Goal: Task Accomplishment & Management: Use online tool/utility

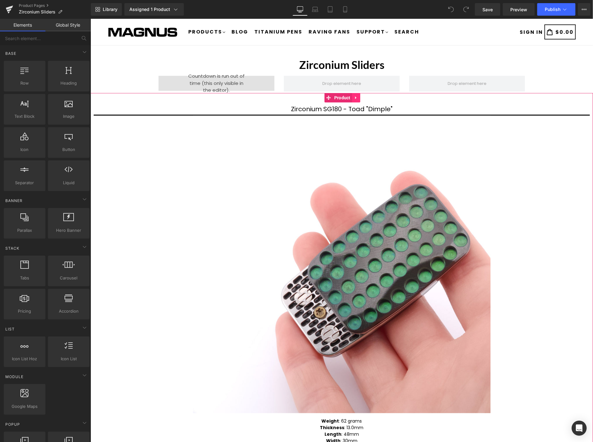
click at [356, 98] on icon at bounding box center [355, 97] width 4 height 5
click at [352, 96] on icon at bounding box center [351, 97] width 4 height 5
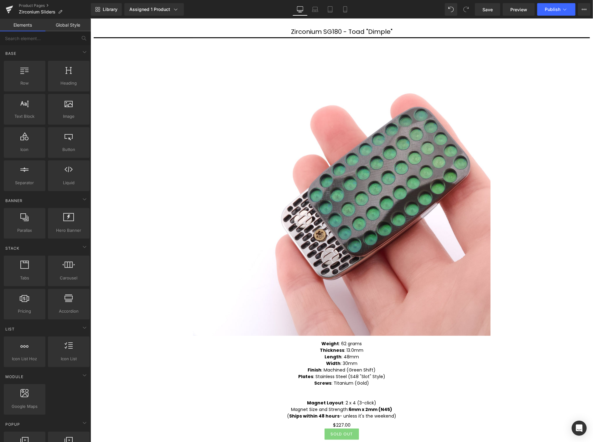
scroll to position [27, 0]
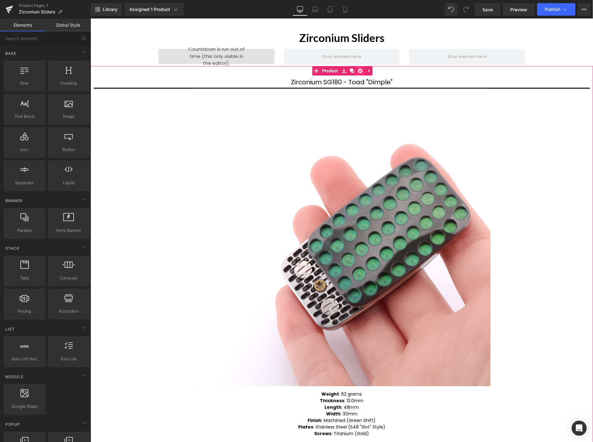
click at [359, 69] on icon at bounding box center [359, 70] width 4 height 4
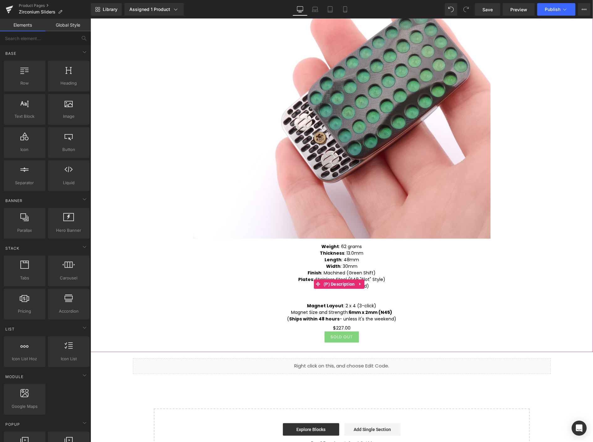
scroll to position [5, 0]
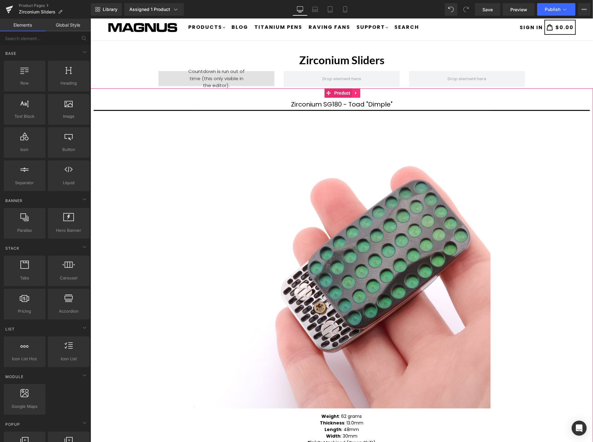
click at [353, 93] on icon at bounding box center [355, 92] width 4 height 5
click at [243, 96] on div "Zirconium SG180 - Toad "Dimple" (P) Title Sale Off (P) Image Weight : 62 grams …" at bounding box center [341, 304] width 502 height 433
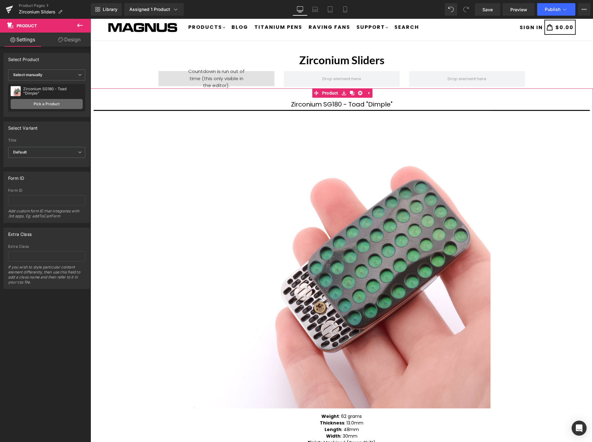
click at [36, 103] on link "Pick a Product" at bounding box center [47, 104] width 72 height 10
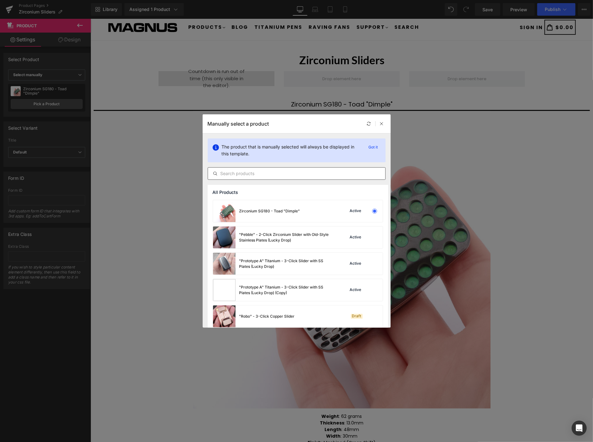
click at [258, 237] on input "text" at bounding box center [261, 241] width 7 height 8
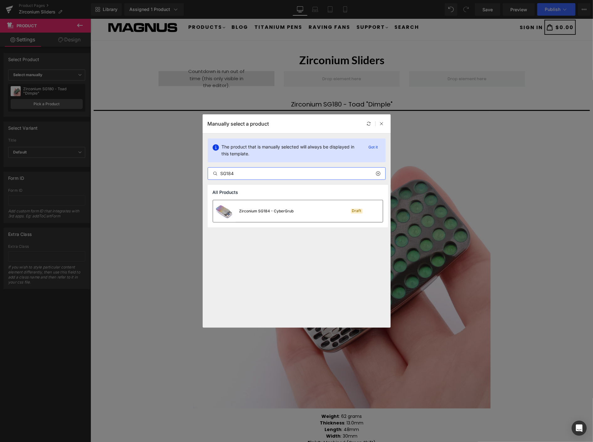
type input "SG184"
click at [296, 211] on div "Zirconium SG184 - CyberGrub Draft" at bounding box center [298, 211] width 170 height 22
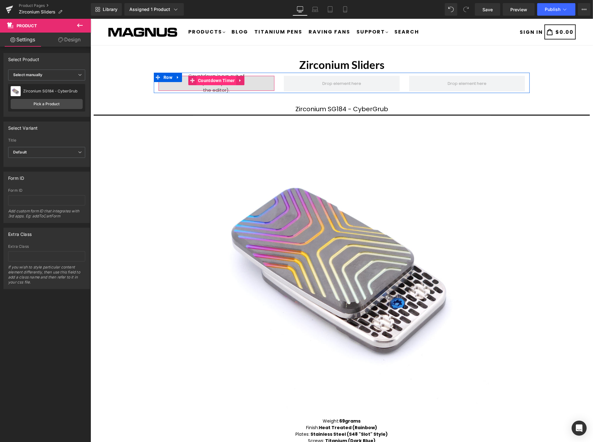
click at [211, 77] on span "Countdown Timer" at bounding box center [216, 79] width 40 height 9
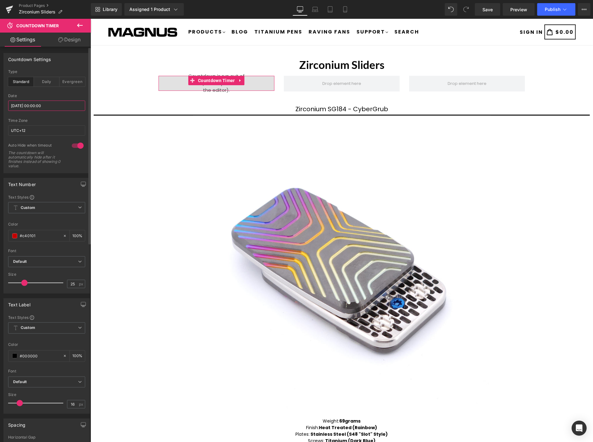
click at [58, 104] on input "2025/08/29 00:00:00" at bounding box center [46, 105] width 77 height 10
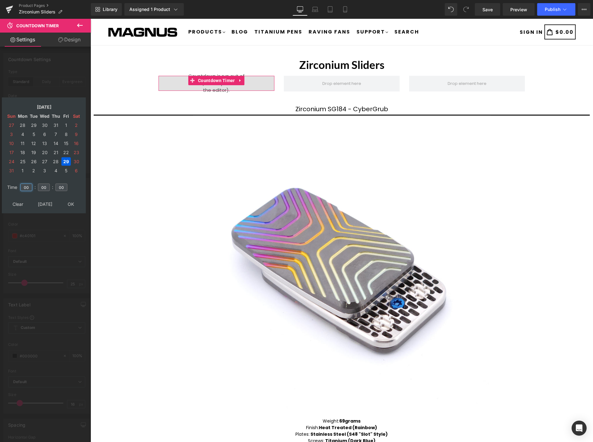
click at [28, 183] on input "00" at bounding box center [26, 187] width 12 height 8
type input "12"
type input "2025/08/29 12:00:00"
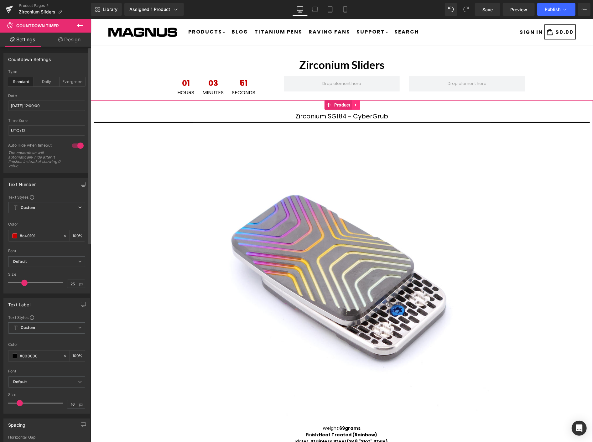
click at [355, 105] on icon at bounding box center [355, 104] width 1 height 3
click at [349, 103] on icon at bounding box center [351, 104] width 4 height 4
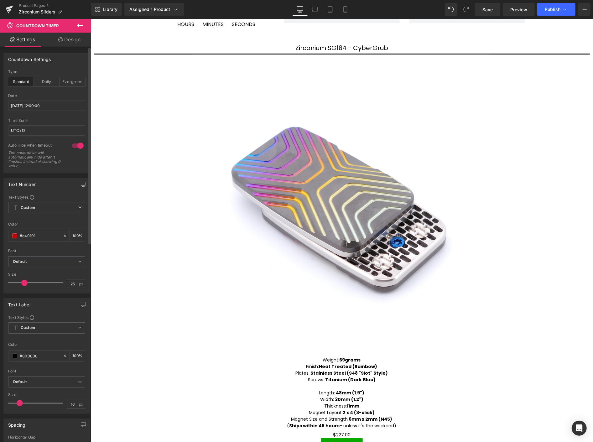
scroll to position [63, 0]
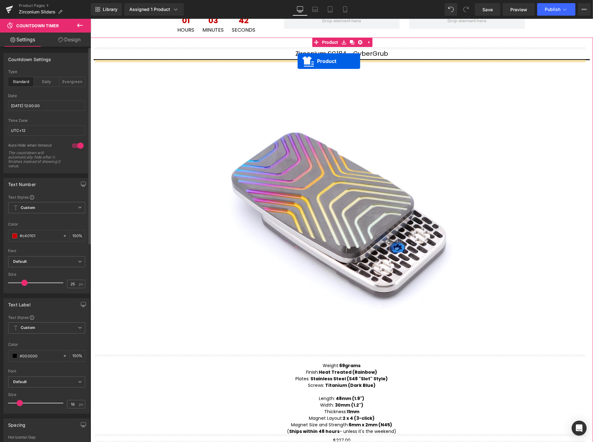
drag, startPoint x: 327, startPoint y: 49, endPoint x: 297, endPoint y: 61, distance: 32.5
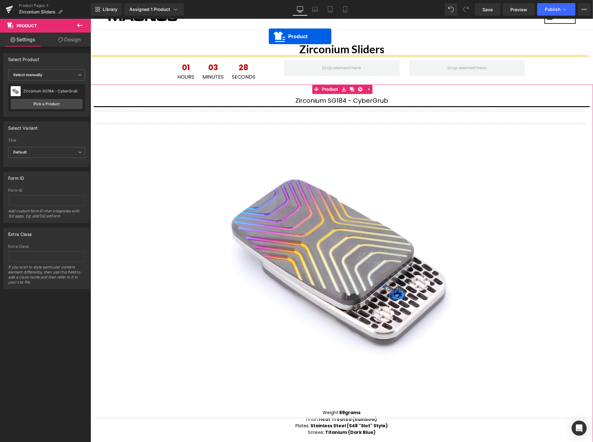
scroll to position [0, 0]
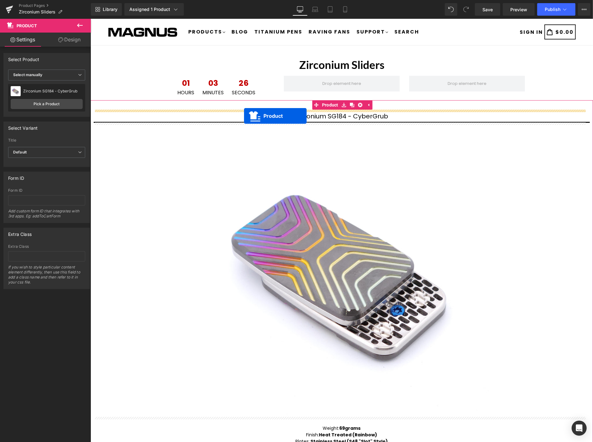
drag, startPoint x: 326, startPoint y: 50, endPoint x: 244, endPoint y: 115, distance: 105.8
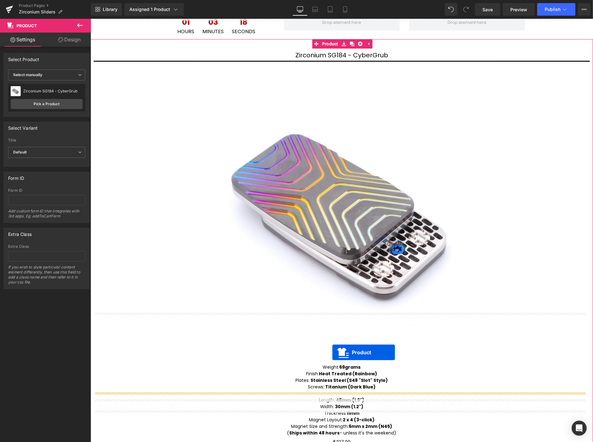
scroll to position [35, 0]
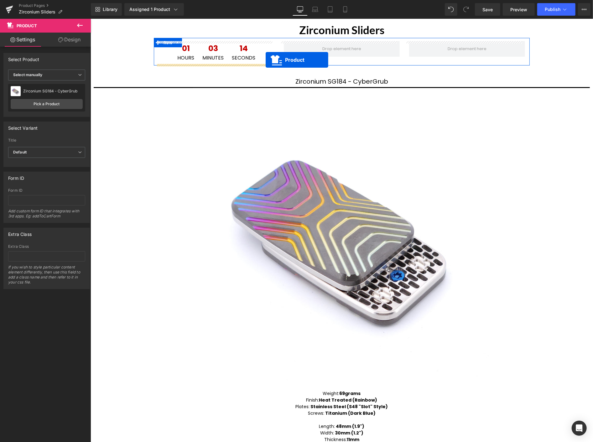
drag, startPoint x: 329, startPoint y: 356, endPoint x: 265, endPoint y: 59, distance: 302.8
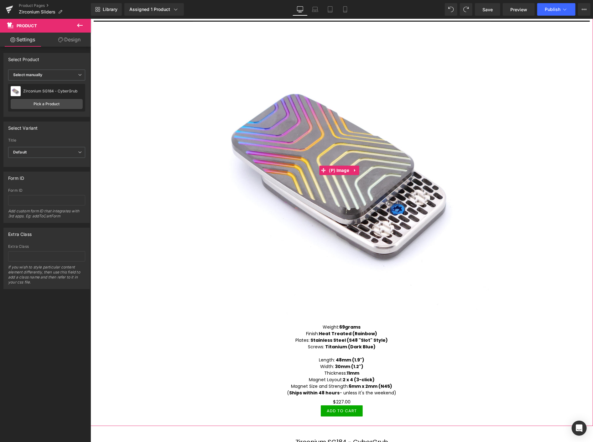
scroll to position [15, 0]
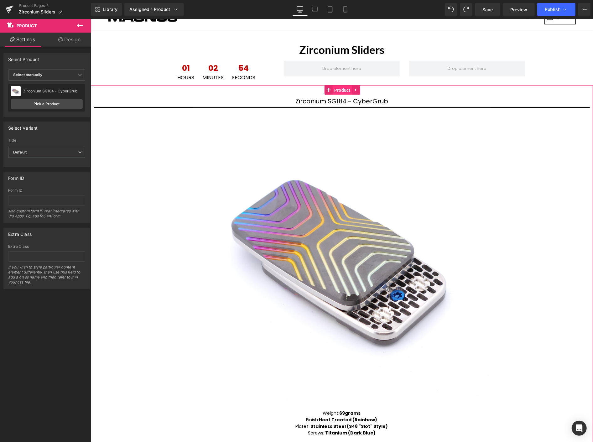
click at [333, 91] on span "Product" at bounding box center [341, 89] width 19 height 9
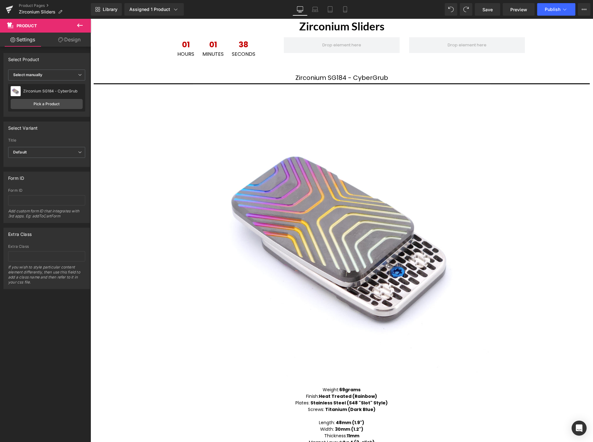
scroll to position [0, 0]
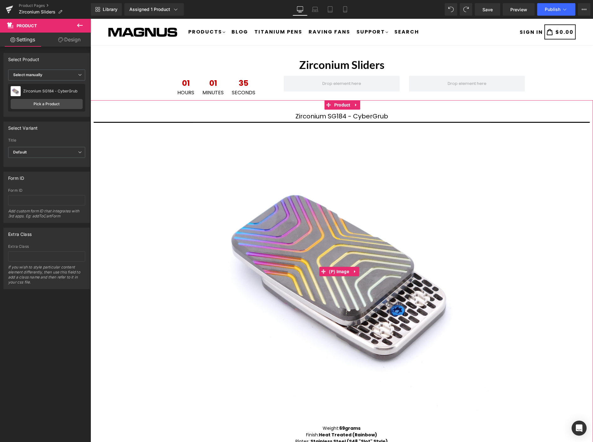
click at [344, 146] on img at bounding box center [340, 270] width 297 height 297
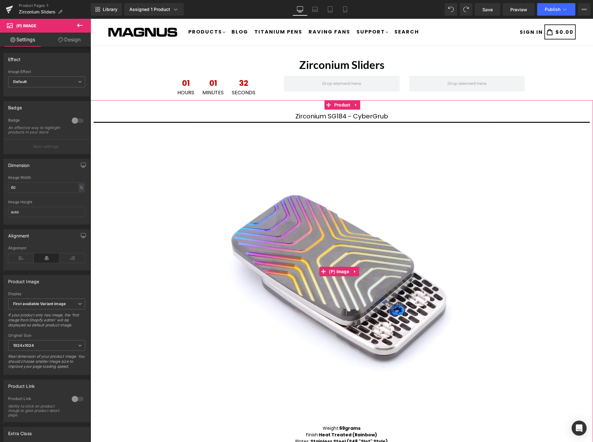
click at [288, 221] on img at bounding box center [340, 270] width 297 height 297
click at [338, 101] on span "Product" at bounding box center [341, 104] width 19 height 9
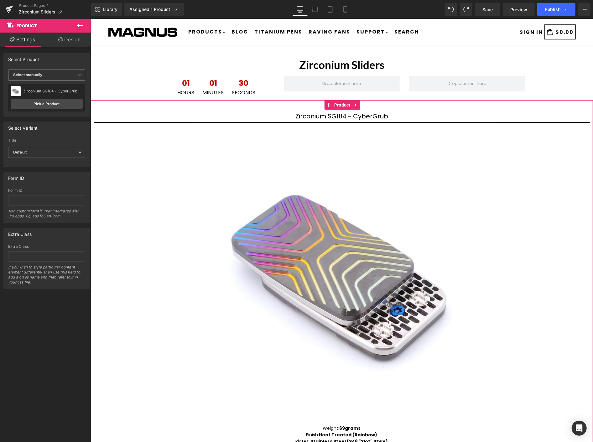
click at [78, 74] on icon at bounding box center [80, 75] width 4 height 4
click at [38, 102] on link "Pick a Product" at bounding box center [45, 104] width 69 height 10
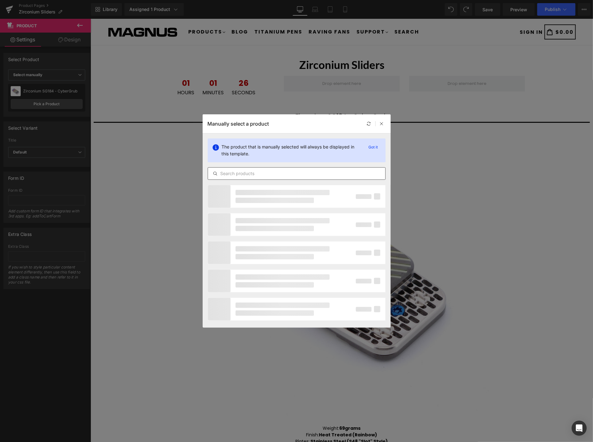
click at [261, 173] on input "text" at bounding box center [296, 174] width 177 height 8
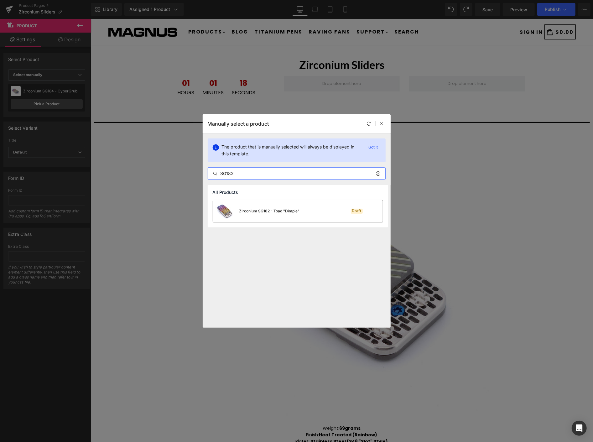
type input "SG182"
click at [265, 210] on div "Zirconium SG182 - Toad "Dimple"" at bounding box center [269, 211] width 60 height 6
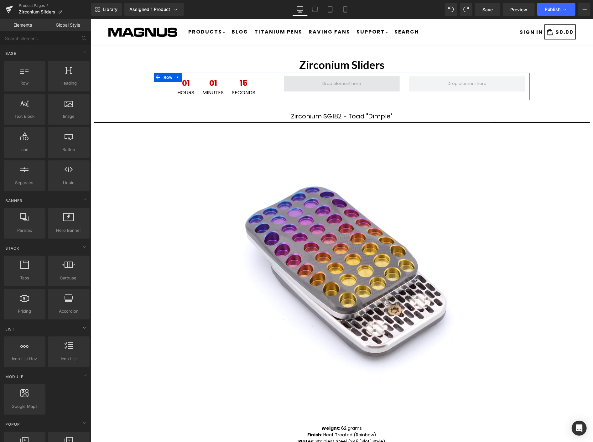
click at [334, 85] on span at bounding box center [341, 83] width 43 height 9
click at [238, 79] on icon at bounding box center [240, 80] width 4 height 5
click at [234, 80] on icon at bounding box center [236, 80] width 4 height 4
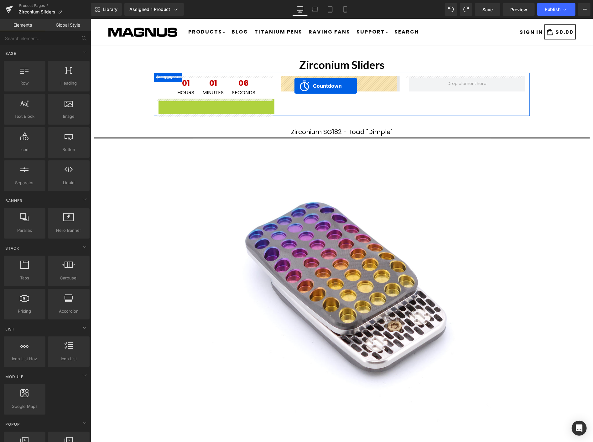
drag, startPoint x: 187, startPoint y: 103, endPoint x: 294, endPoint y: 85, distance: 107.9
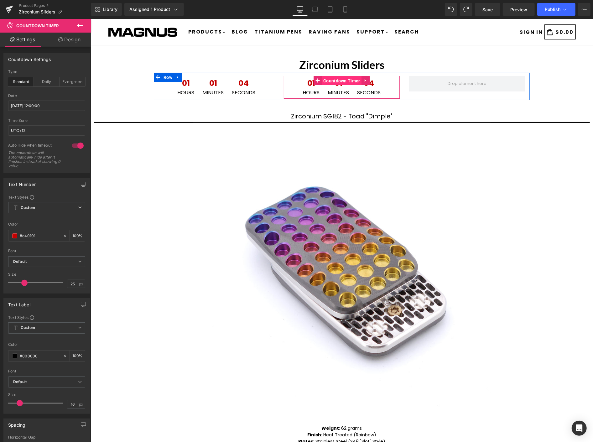
click at [330, 80] on span "Countdown Timer" at bounding box center [341, 80] width 40 height 9
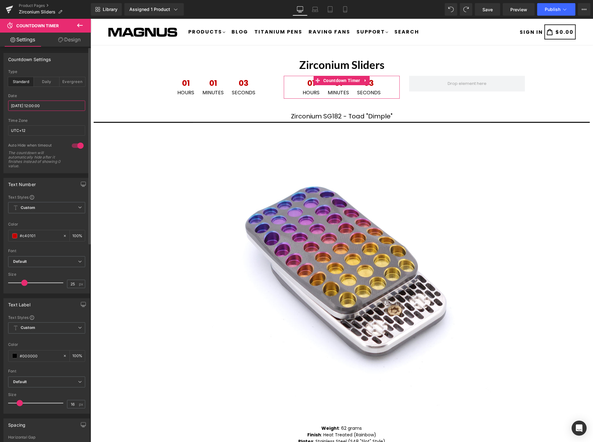
click at [53, 104] on input "2025/08/29 12:00:00" at bounding box center [46, 105] width 77 height 10
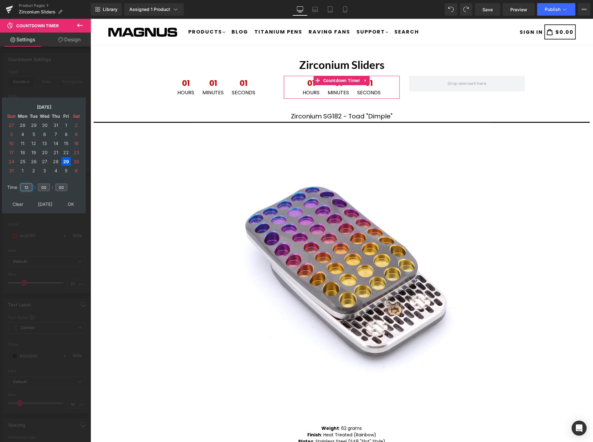
click at [28, 183] on input "12" at bounding box center [26, 187] width 12 height 8
type input "1"
type input "17"
type input "2025/08/29 17:00:00"
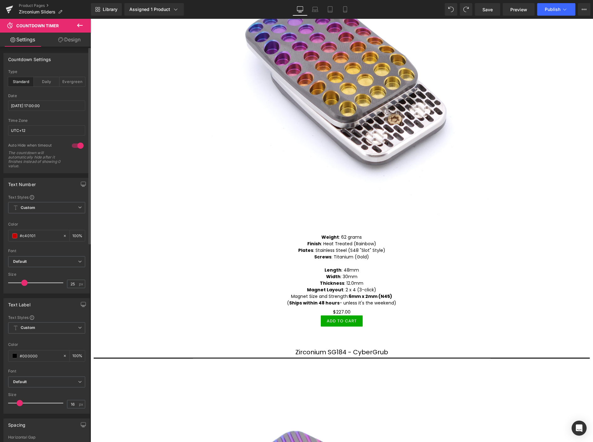
scroll to position [139, 0]
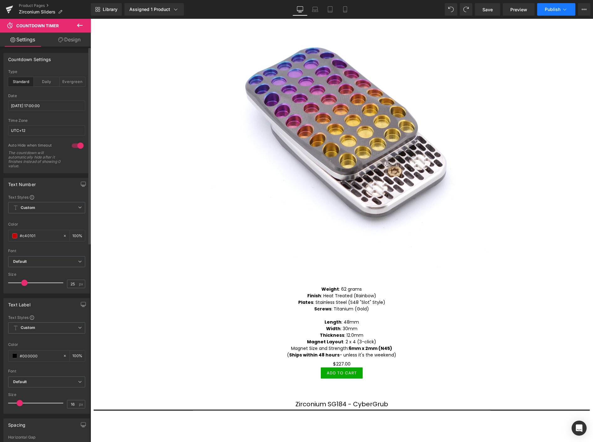
click at [553, 8] on span "Publish" at bounding box center [552, 9] width 16 height 5
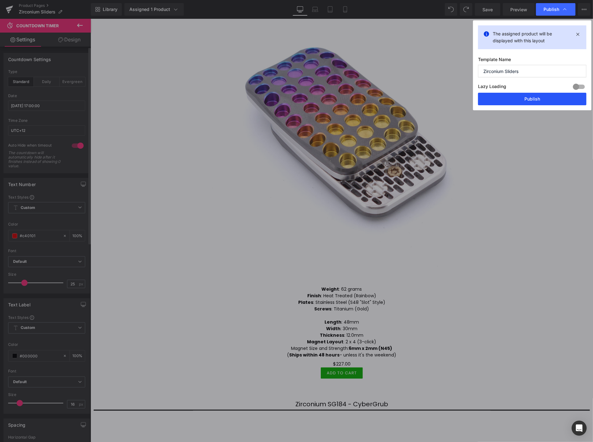
click at [534, 95] on button "Publish" at bounding box center [532, 99] width 108 height 13
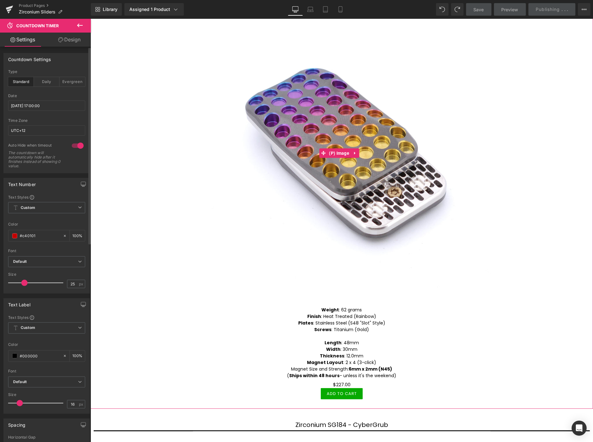
scroll to position [0, 0]
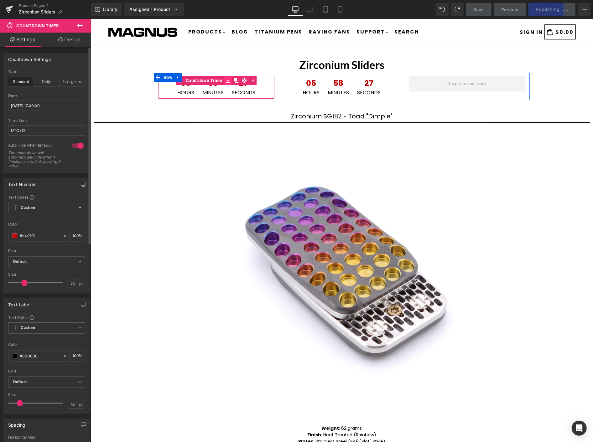
click at [226, 78] on icon at bounding box center [228, 80] width 4 height 5
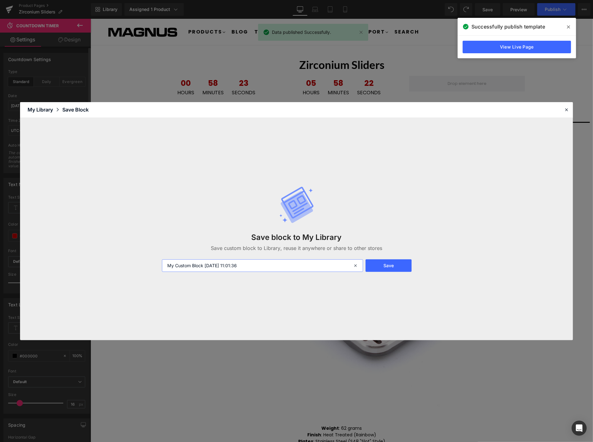
drag, startPoint x: 254, startPoint y: 267, endPoint x: 120, endPoint y: 261, distance: 133.8
click at [120, 261] on div "Save block to My Library Save custom block to Library, reuse it anywhere or sha…" at bounding box center [296, 229] width 552 height 222
type input "Clock 1"
click at [390, 263] on button "Save" at bounding box center [388, 265] width 46 height 13
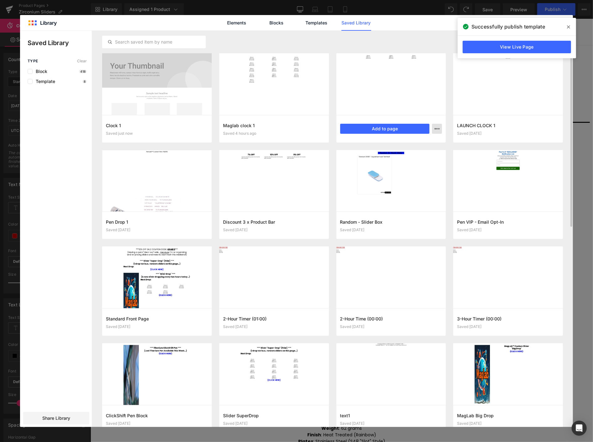
click at [439, 128] on icon "button" at bounding box center [436, 128] width 5 height 5
click at [423, 155] on div "Delete" at bounding box center [405, 155] width 71 height 13
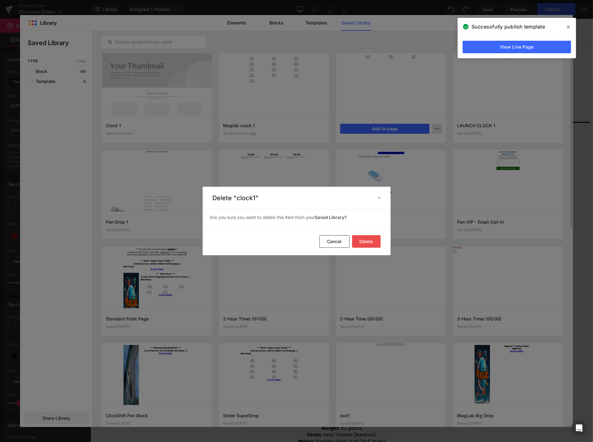
click at [370, 241] on button "Delete" at bounding box center [366, 241] width 28 height 13
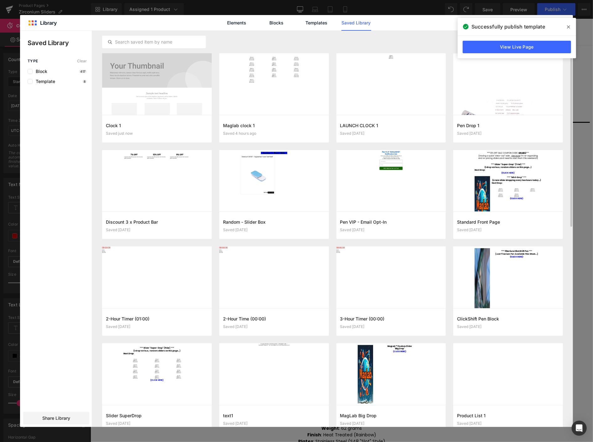
click at [567, 25] on icon at bounding box center [568, 26] width 3 height 5
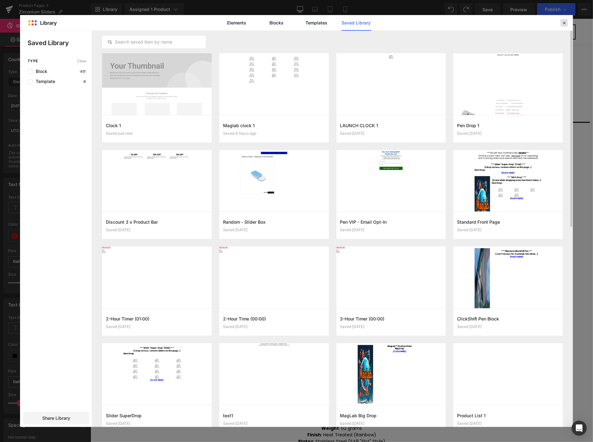
click at [564, 19] on div at bounding box center [564, 23] width 8 height 8
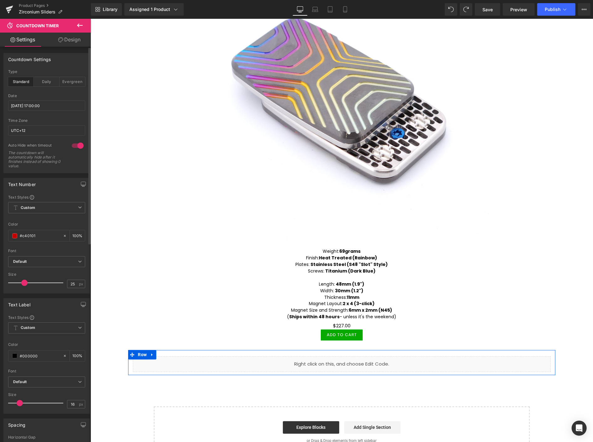
scroll to position [626, 0]
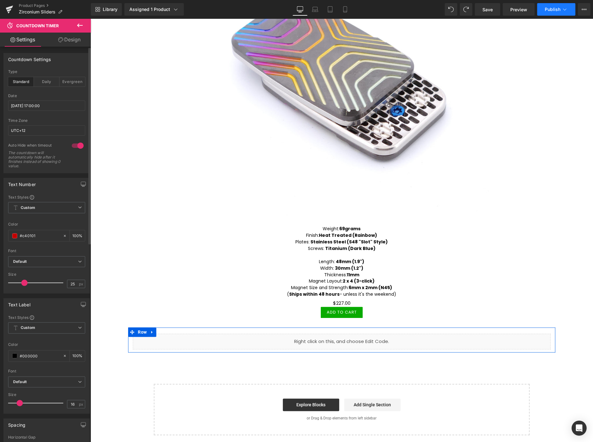
click at [549, 7] on span "Publish" at bounding box center [552, 9] width 16 height 5
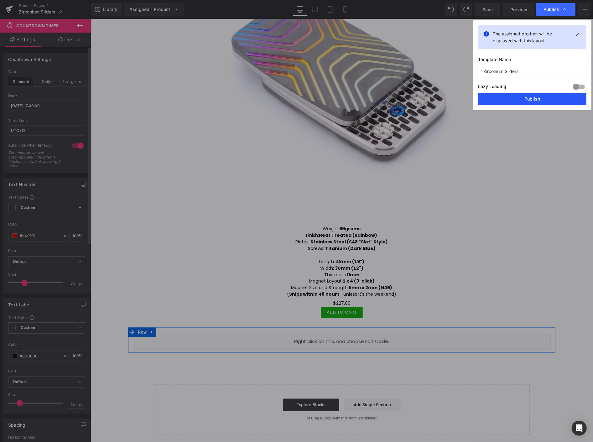
click at [536, 99] on button "Publish" at bounding box center [532, 99] width 108 height 13
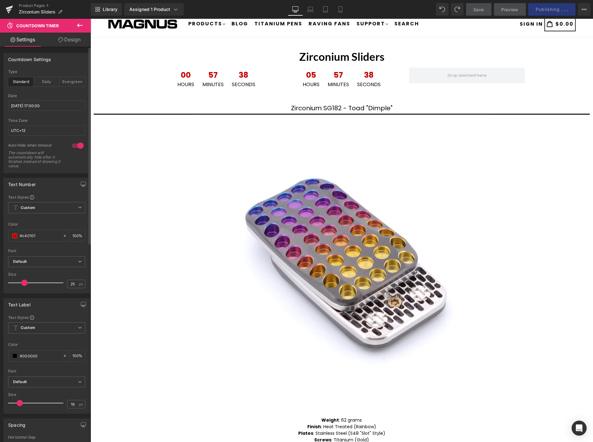
scroll to position [0, 0]
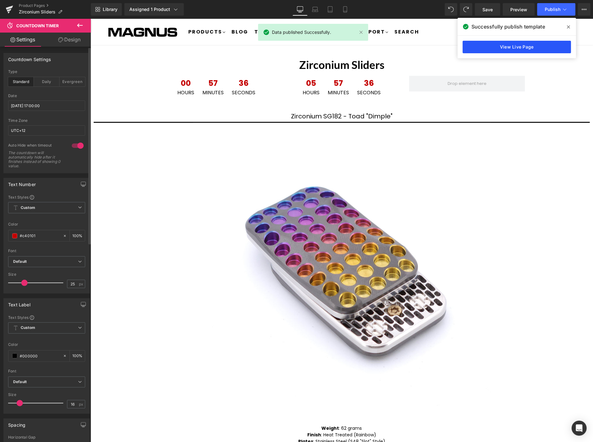
click at [525, 46] on link "View Live Page" at bounding box center [516, 47] width 108 height 13
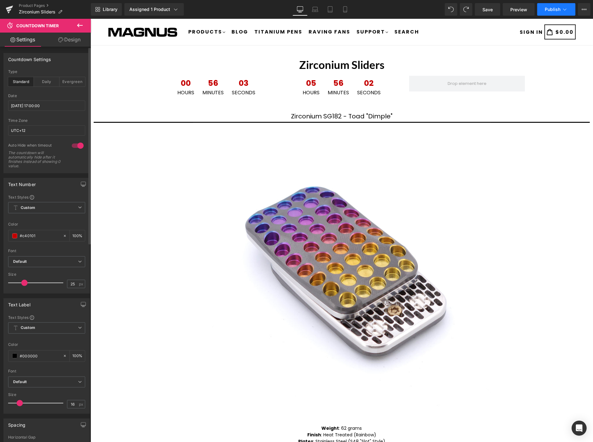
click at [550, 6] on button "Publish" at bounding box center [556, 9] width 38 height 13
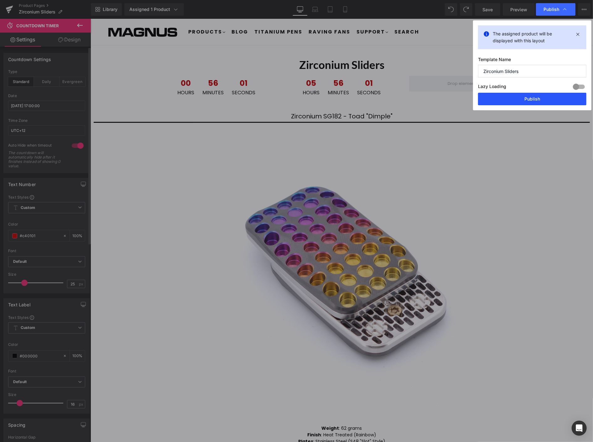
drag, startPoint x: 531, startPoint y: 95, endPoint x: 440, endPoint y: 77, distance: 92.3
click at [531, 95] on button "Publish" at bounding box center [532, 99] width 108 height 13
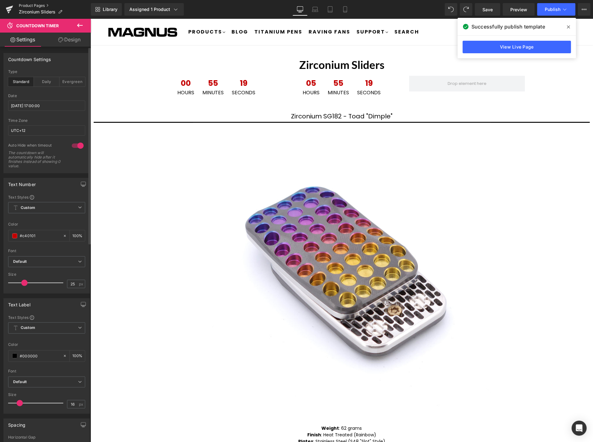
click at [32, 5] on link "Product Pages" at bounding box center [55, 5] width 72 height 5
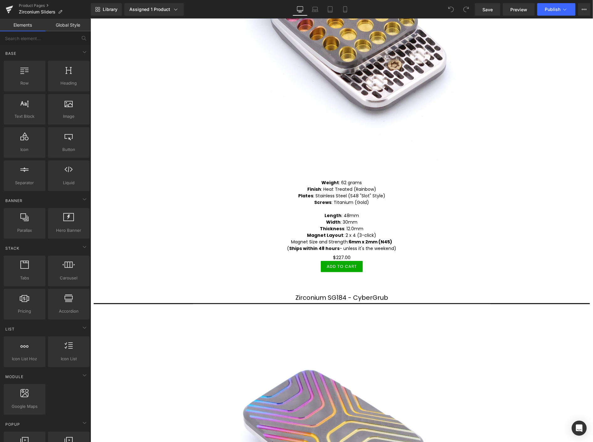
scroll to position [174, 0]
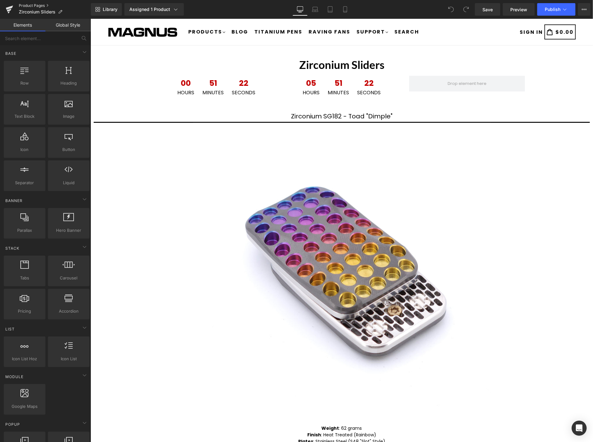
click at [32, 3] on link "Product Pages" at bounding box center [55, 5] width 72 height 5
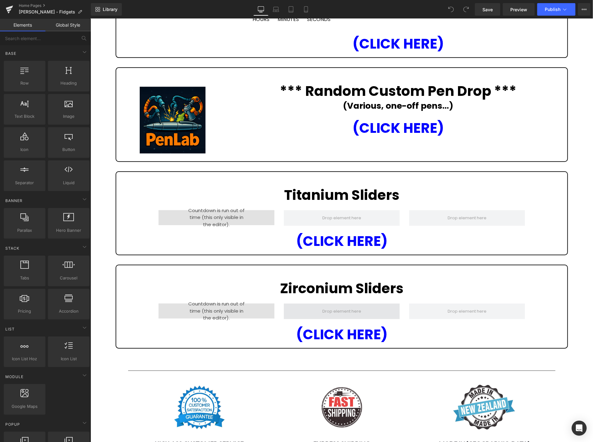
scroll to position [278, 0]
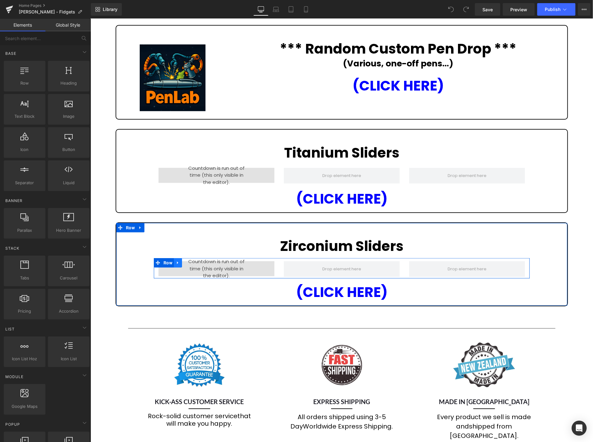
click at [175, 260] on icon at bounding box center [177, 262] width 4 height 5
click at [192, 258] on link at bounding box center [194, 262] width 8 height 9
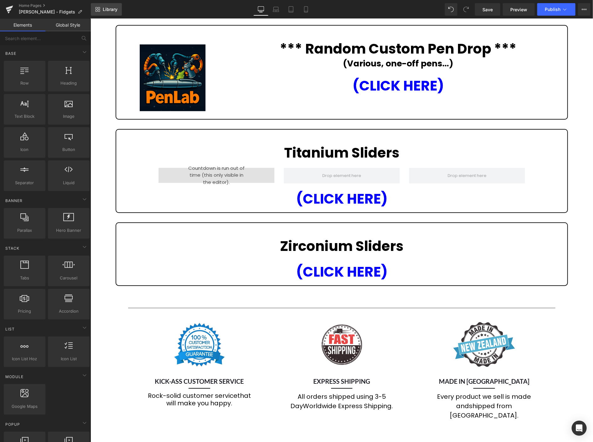
click at [111, 6] on link "Library" at bounding box center [106, 9] width 31 height 13
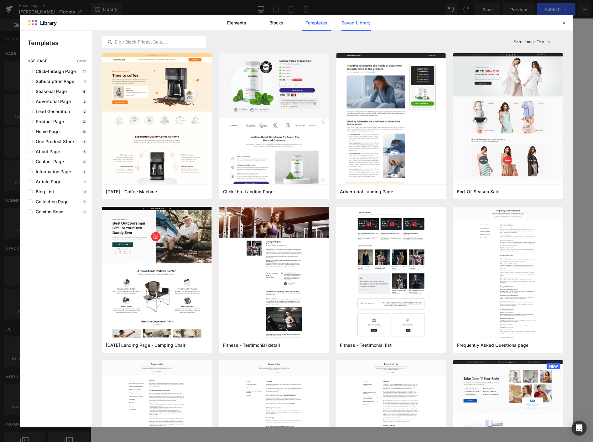
click at [357, 22] on link "Saved Library" at bounding box center [356, 23] width 30 height 16
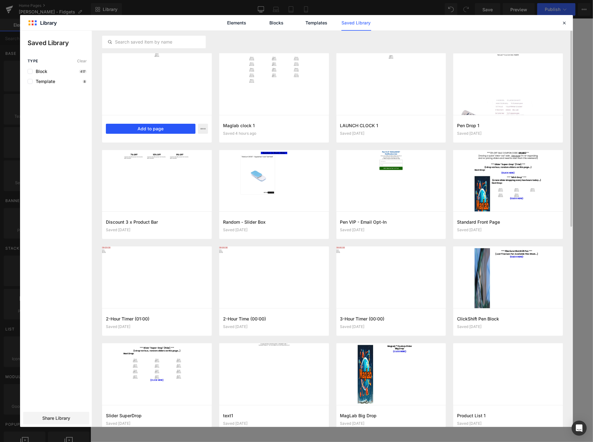
click at [49, 117] on button "Add to page" at bounding box center [47, 116] width 3 height 4
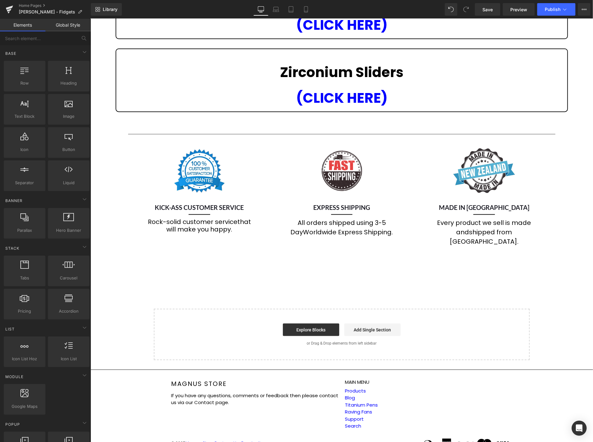
scroll to position [443, 0]
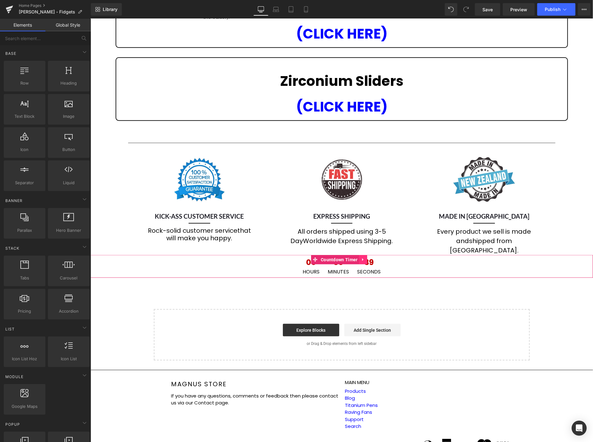
click at [363, 257] on icon at bounding box center [363, 259] width 4 height 5
click at [367, 257] on icon at bounding box center [367, 259] width 4 height 4
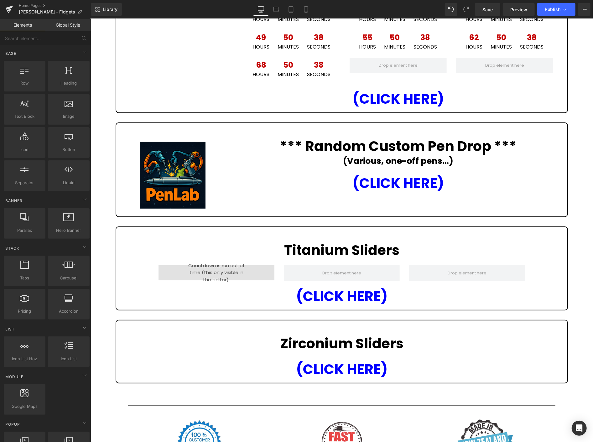
scroll to position [174, 0]
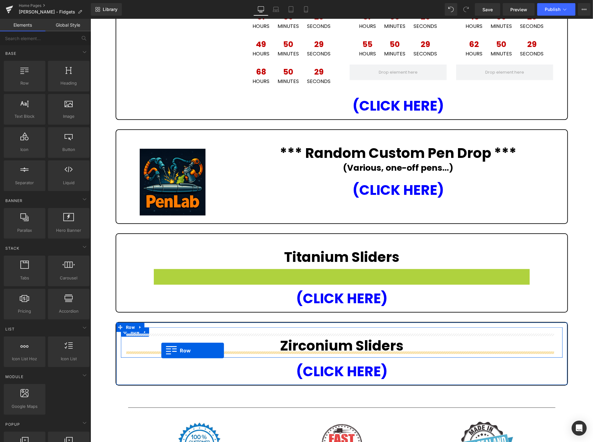
drag, startPoint x: 156, startPoint y: 272, endPoint x: 161, endPoint y: 350, distance: 78.4
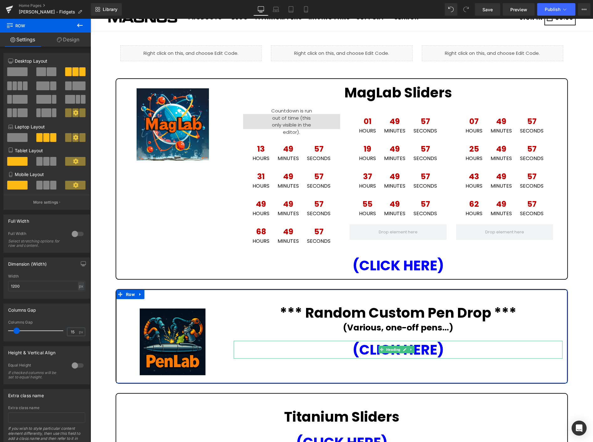
scroll to position [0, 0]
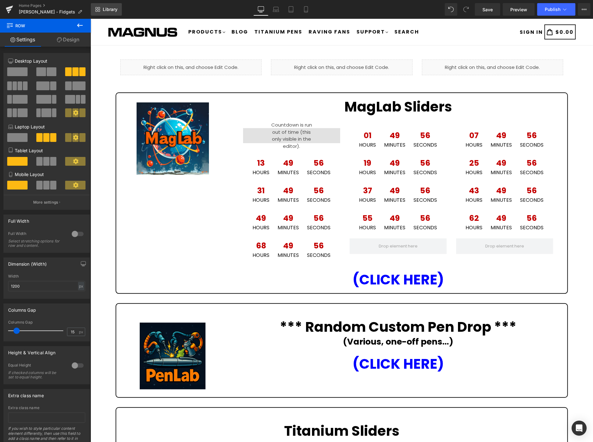
click at [110, 5] on link "Library" at bounding box center [106, 9] width 31 height 13
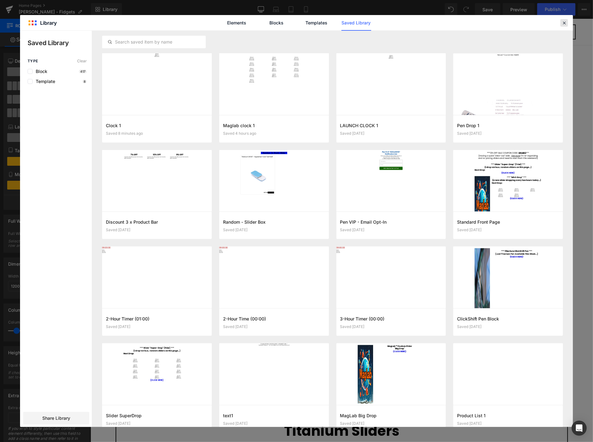
click at [563, 20] on icon at bounding box center [564, 23] width 6 height 6
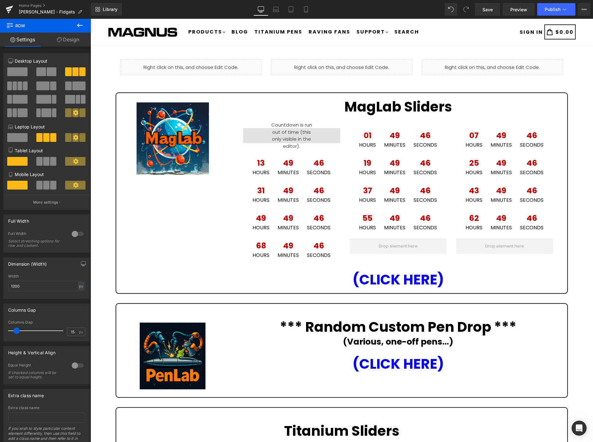
click at [38, 2] on div "Home Pages Magnus - Fidgets" at bounding box center [45, 9] width 91 height 19
click at [39, 1] on div "Home Pages Magnus - Fidgets" at bounding box center [45, 9] width 91 height 19
click at [34, 3] on link "Home Pages" at bounding box center [55, 5] width 72 height 5
click at [487, 5] on link "Save" at bounding box center [487, 9] width 25 height 13
click at [33, 2] on div "Home Pages Magnus - Fidgets" at bounding box center [45, 9] width 91 height 19
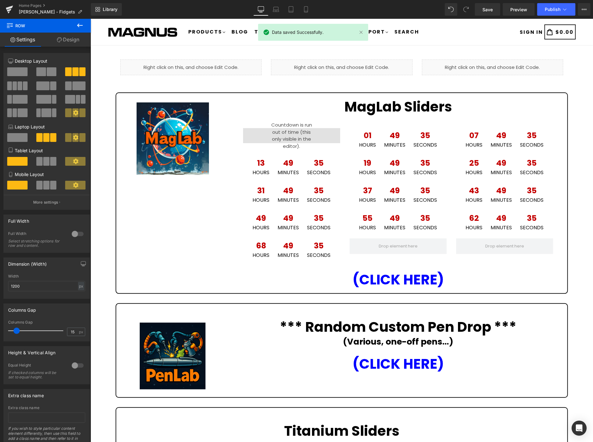
click at [33, 2] on div "Home Pages Magnus - Fidgets" at bounding box center [45, 9] width 91 height 19
click at [35, 3] on link "Home Pages" at bounding box center [55, 5] width 72 height 5
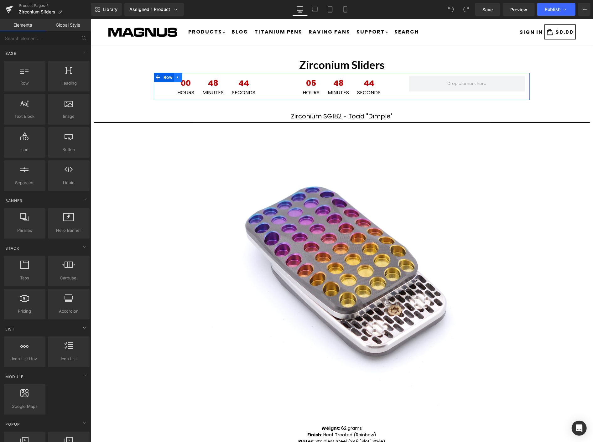
click at [174, 74] on link at bounding box center [177, 76] width 8 height 9
click at [175, 76] on icon at bounding box center [177, 77] width 4 height 5
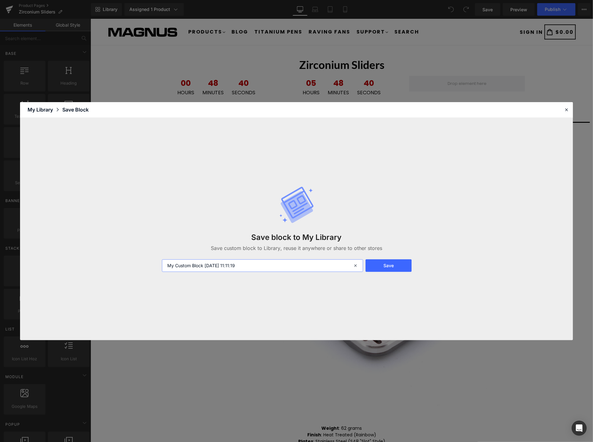
drag, startPoint x: 254, startPoint y: 266, endPoint x: 155, endPoint y: 253, distance: 99.5
click at [155, 253] on div "Save block to My Library Save custom block to Library, reuse it anywhere or sha…" at bounding box center [296, 229] width 552 height 222
type input "Clock 1"
click at [384, 262] on button "Save" at bounding box center [388, 265] width 46 height 13
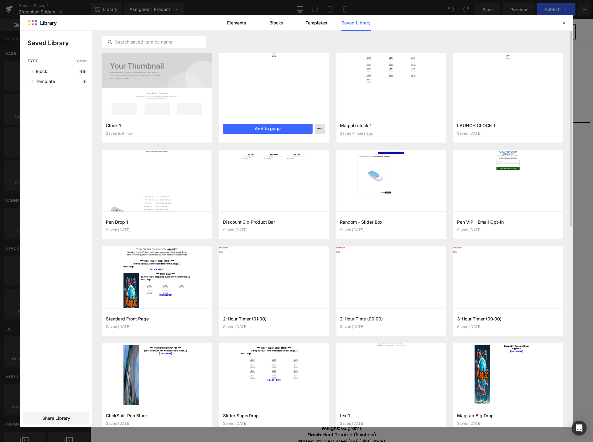
click at [318, 127] on icon "button" at bounding box center [319, 128] width 5 height 5
click at [298, 155] on div "Delete" at bounding box center [289, 155] width 71 height 13
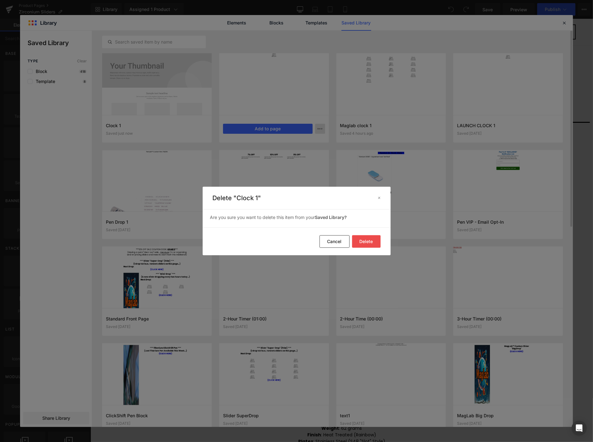
click at [0, 0] on button "Delete" at bounding box center [0, 0] width 0 height 0
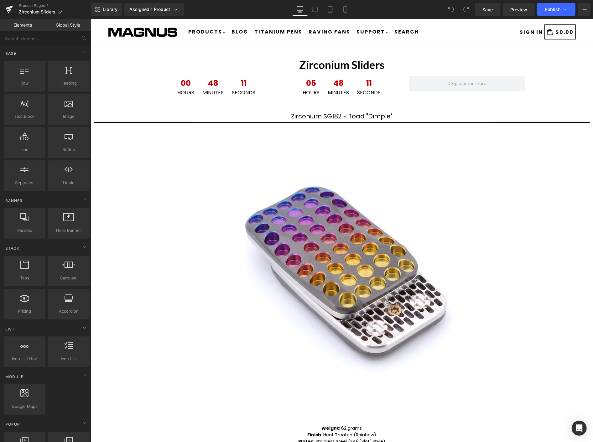
click at [34, 1] on div "Product Pages Zirconium Sliders" at bounding box center [45, 9] width 91 height 19
click at [37, 3] on link "Product Pages" at bounding box center [55, 5] width 72 height 5
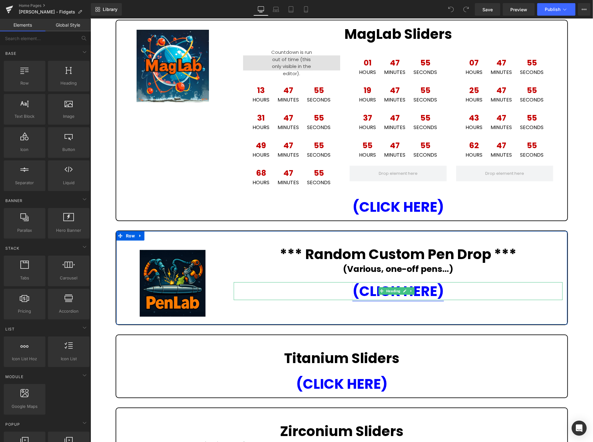
scroll to position [104, 0]
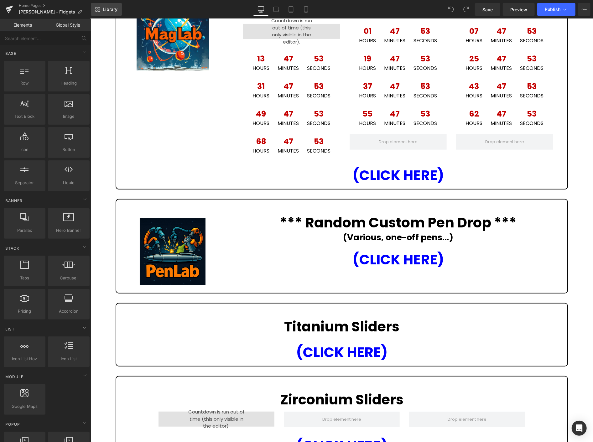
click at [113, 8] on span "Library" at bounding box center [110, 10] width 15 height 6
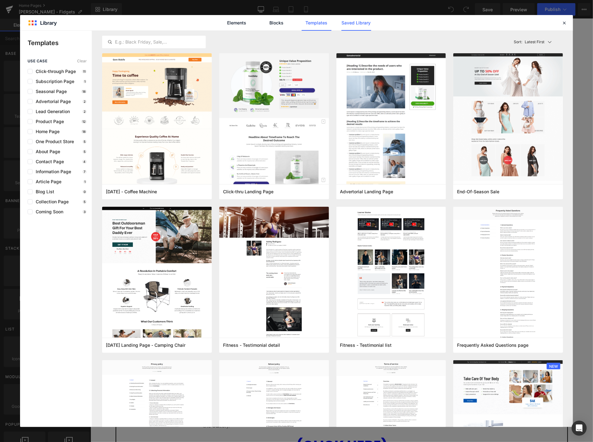
click at [356, 23] on link "Saved Library" at bounding box center [356, 23] width 30 height 16
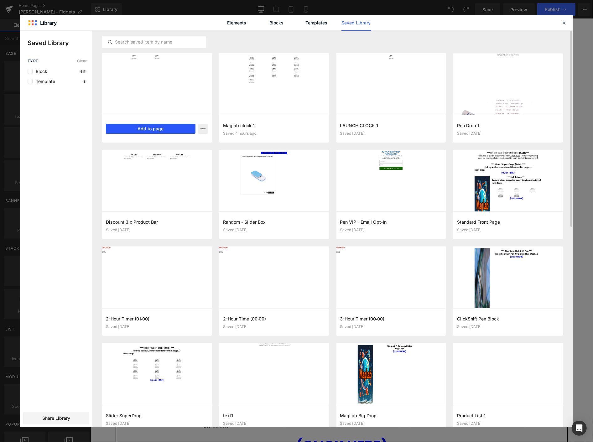
click at [0, 0] on button "Add to page" at bounding box center [0, 0] width 0 height 0
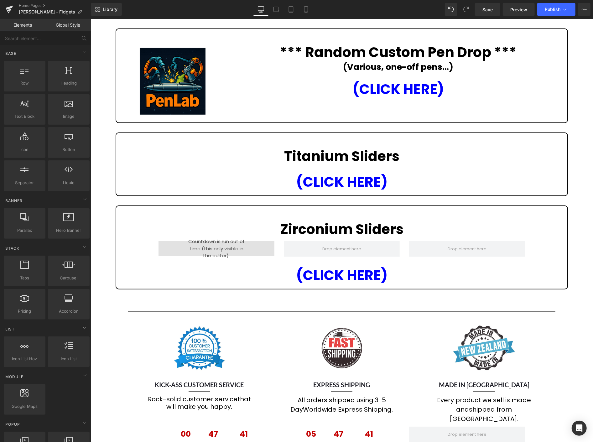
scroll to position [274, 0]
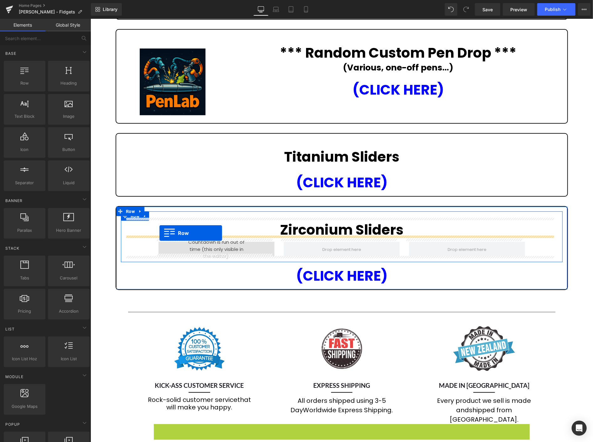
drag, startPoint x: 155, startPoint y: 242, endPoint x: 159, endPoint y: 233, distance: 10.1
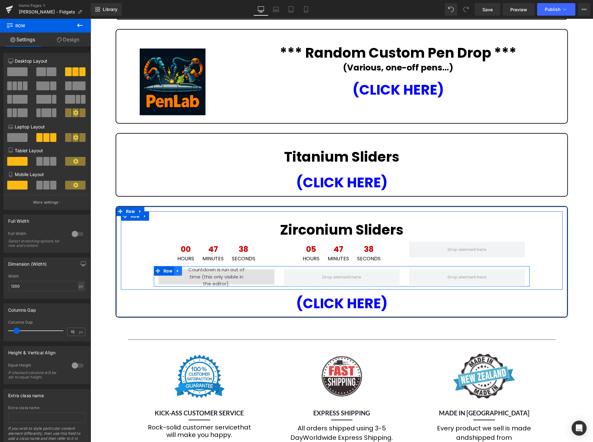
click at [176, 269] on icon at bounding box center [177, 270] width 4 height 5
click at [192, 268] on icon at bounding box center [194, 270] width 4 height 4
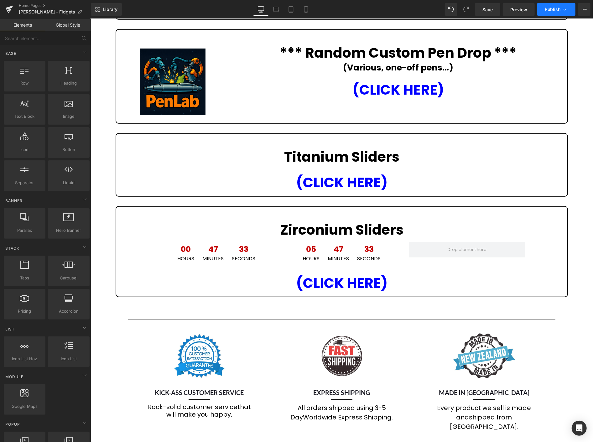
click at [553, 10] on span "Publish" at bounding box center [552, 9] width 16 height 5
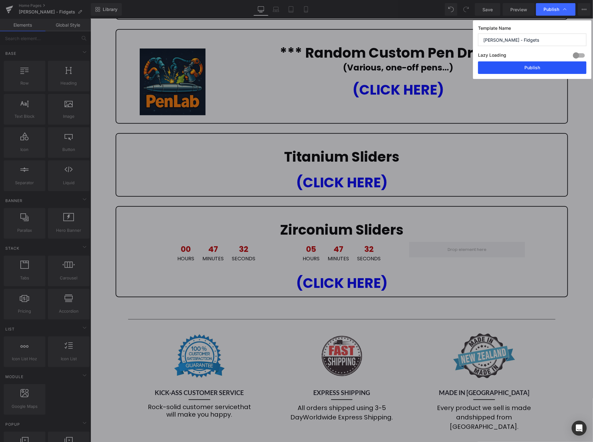
click at [563, 66] on button "Publish" at bounding box center [532, 67] width 108 height 13
